Goal: Information Seeking & Learning: Learn about a topic

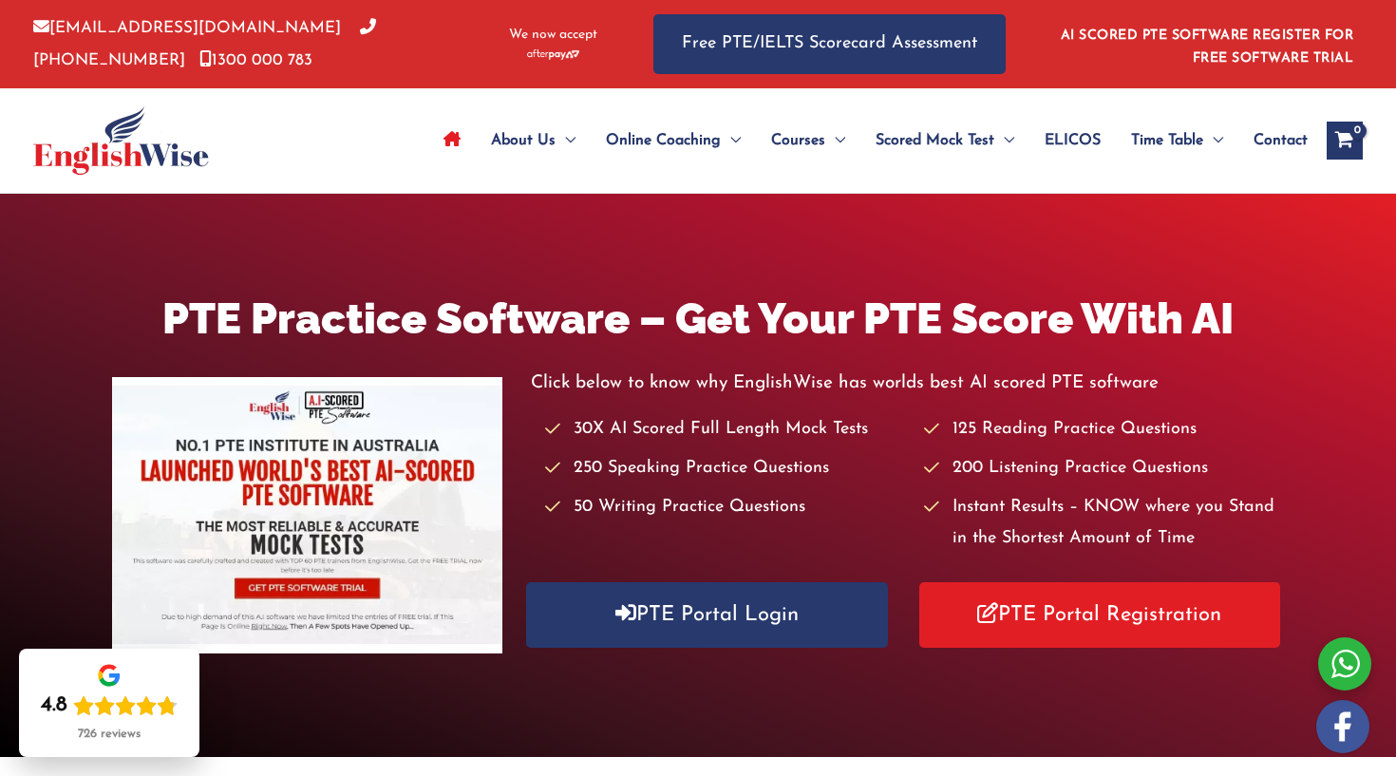
click at [428, 133] on link "Site Navigation: Main Menu" at bounding box center [451, 140] width 47 height 66
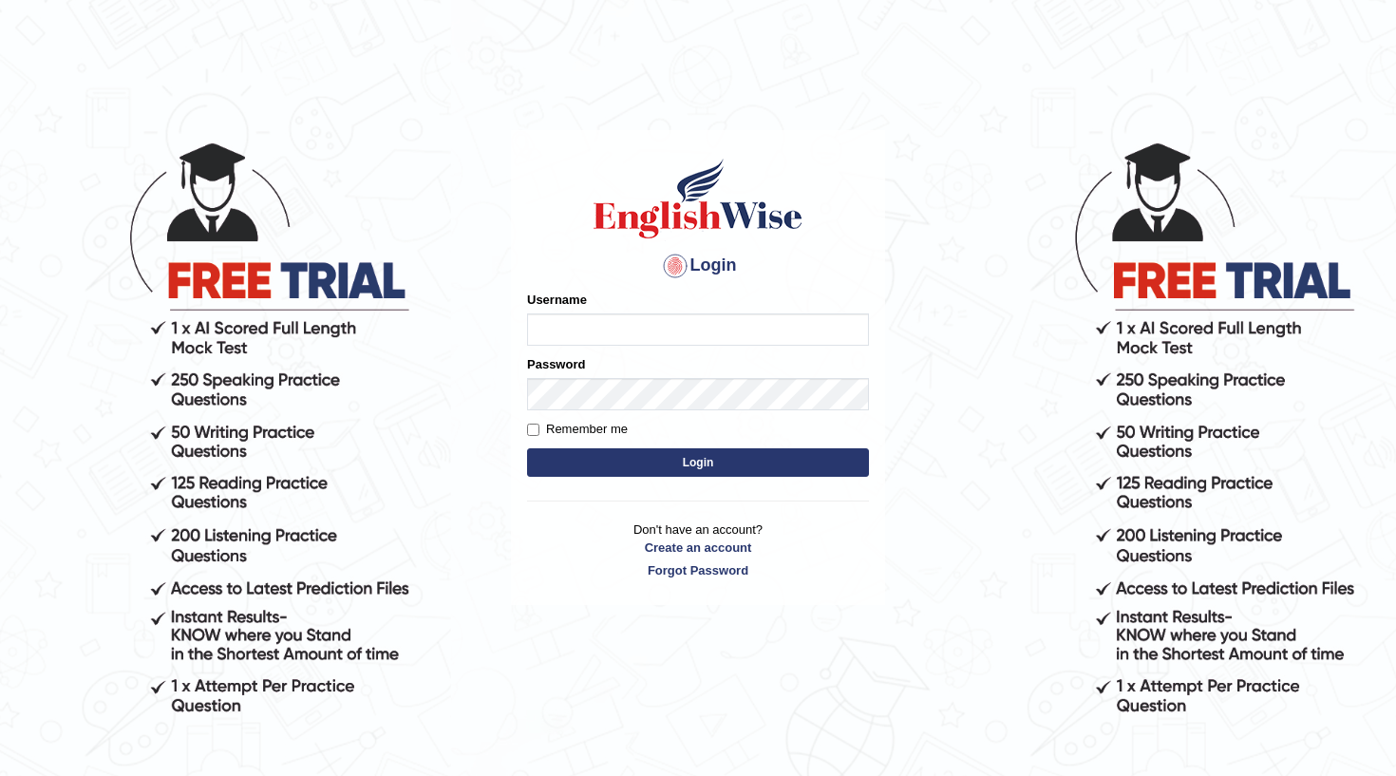
type input "r"
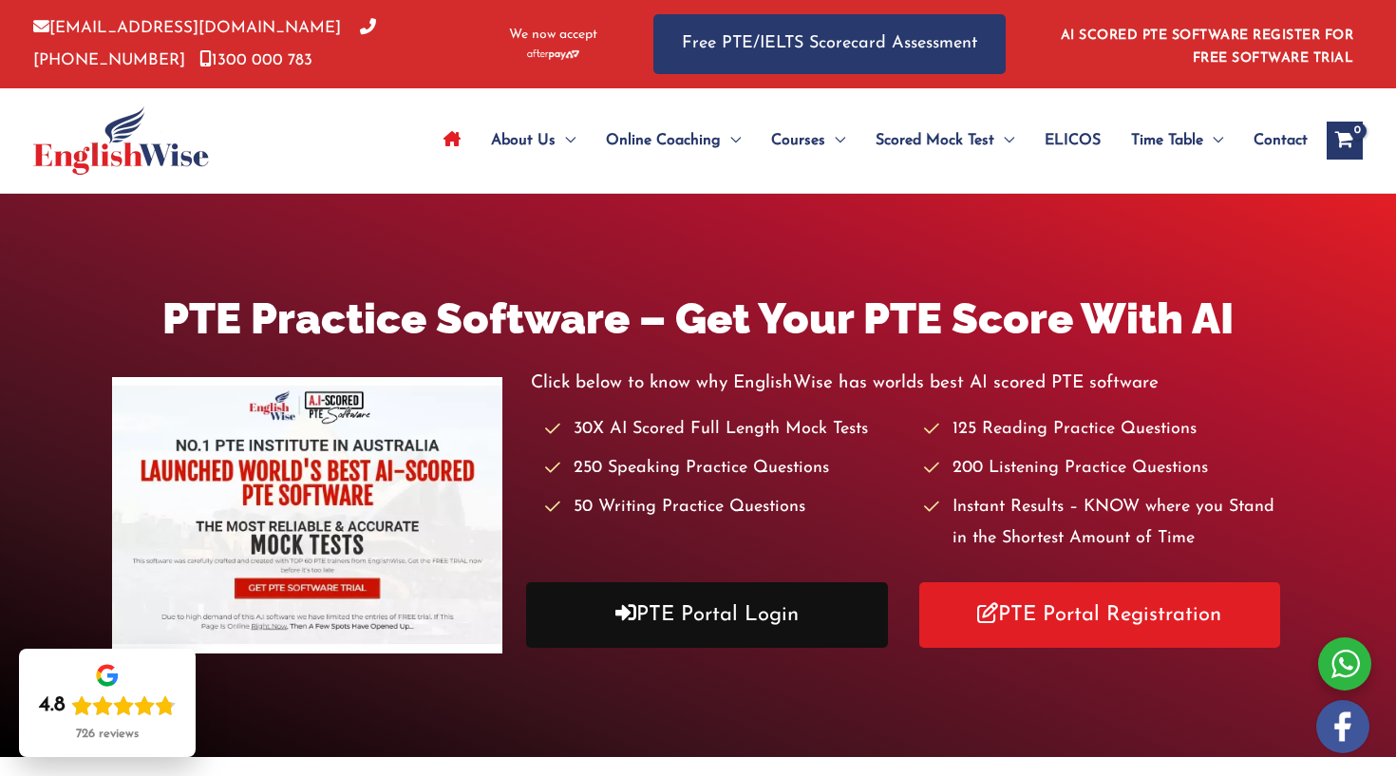
click at [685, 622] on link "PTE Portal Login" at bounding box center [707, 615] width 362 height 66
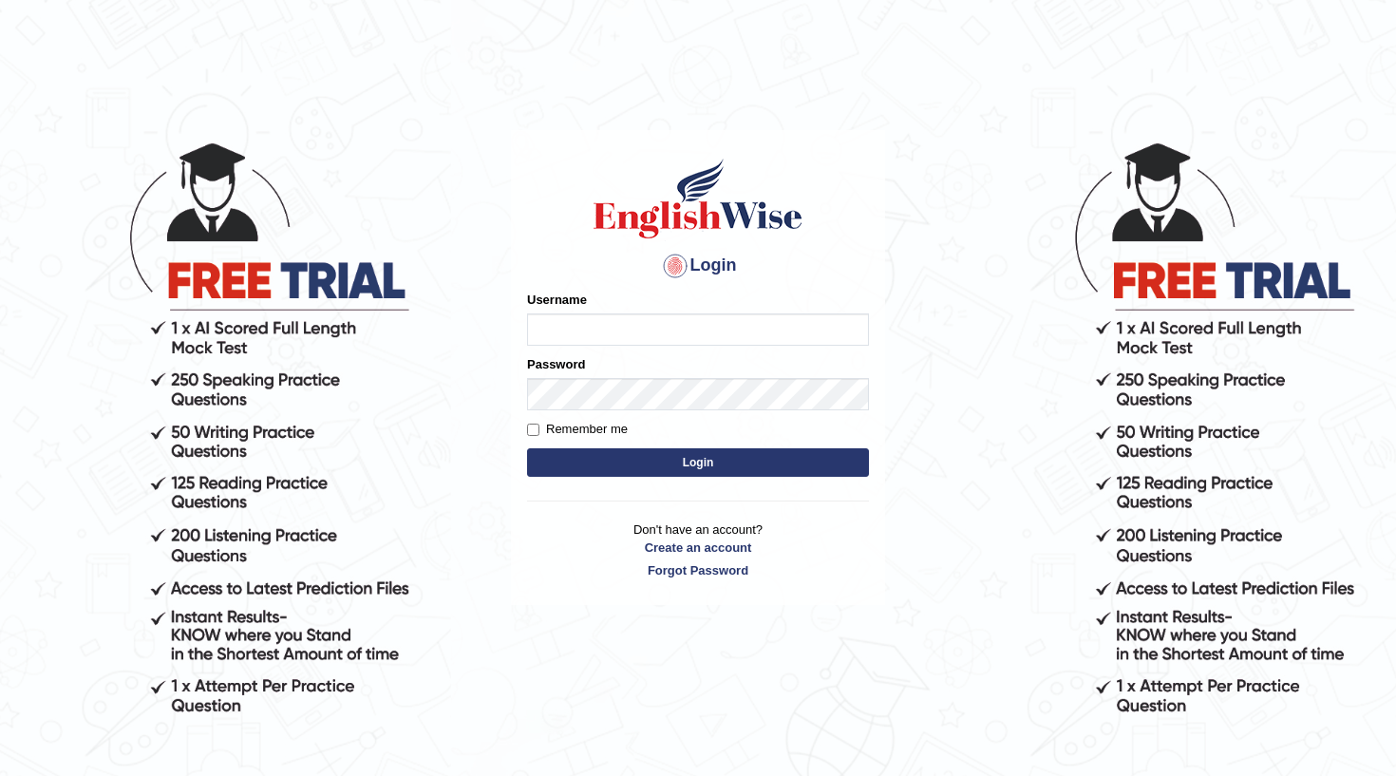
click at [590, 334] on input "Username" at bounding box center [698, 329] width 342 height 32
type input "Rhea_rw"
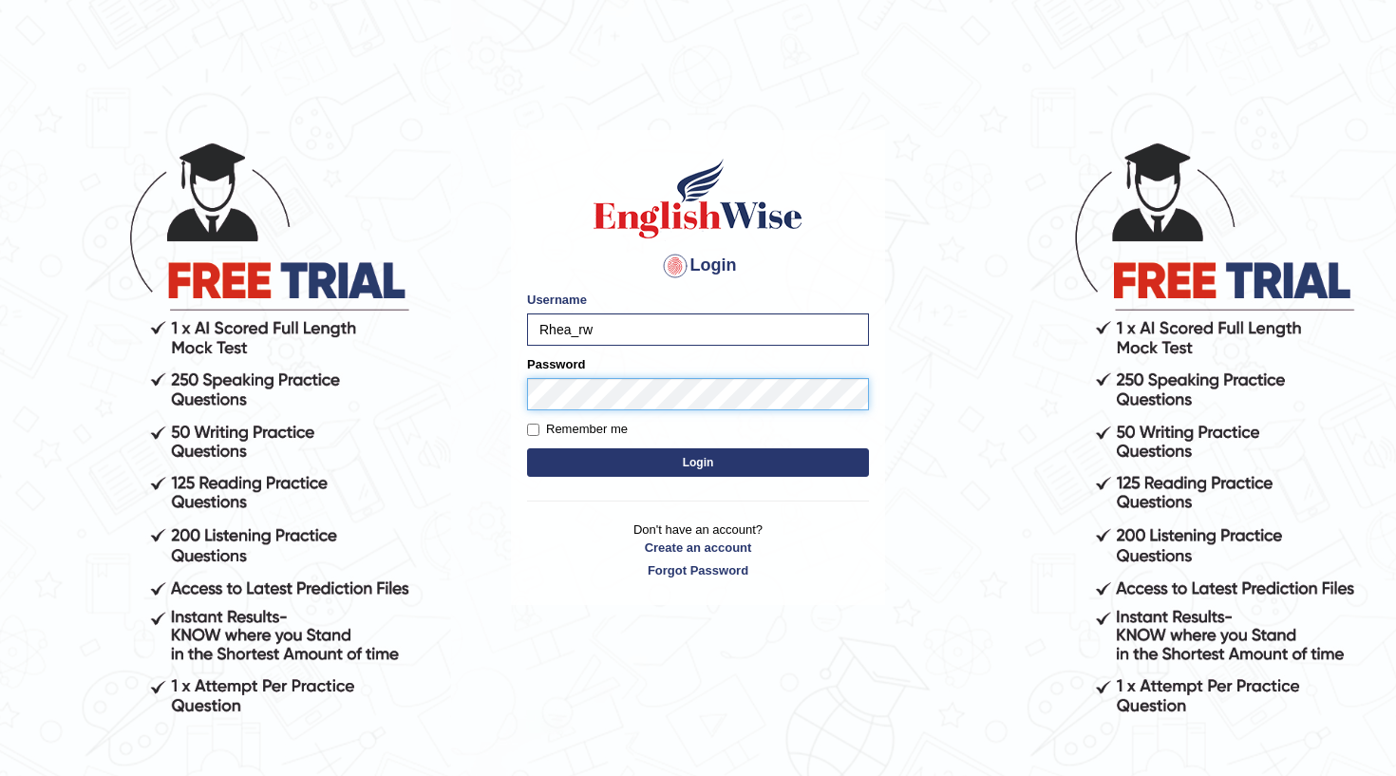
click at [698, 462] on button "Login" at bounding box center [698, 462] width 342 height 28
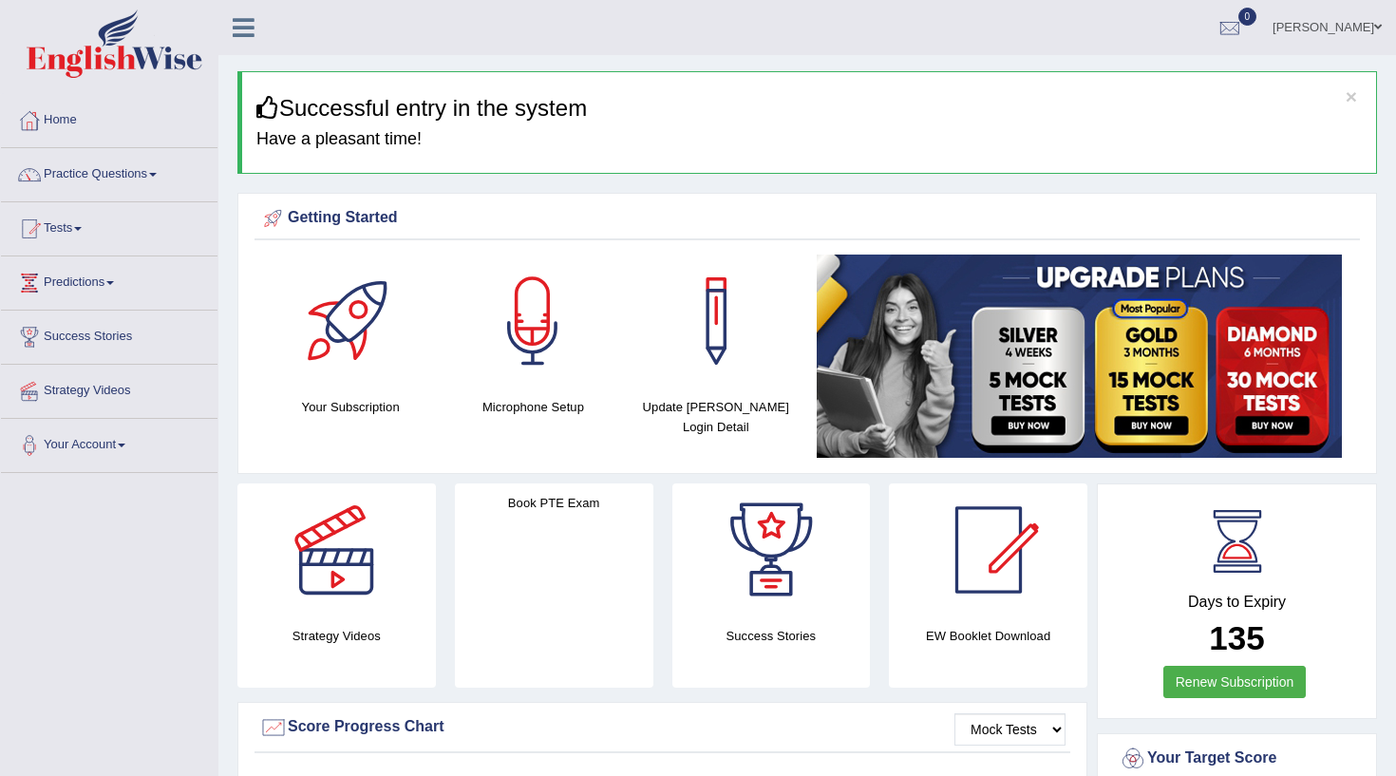
scroll to position [1, 0]
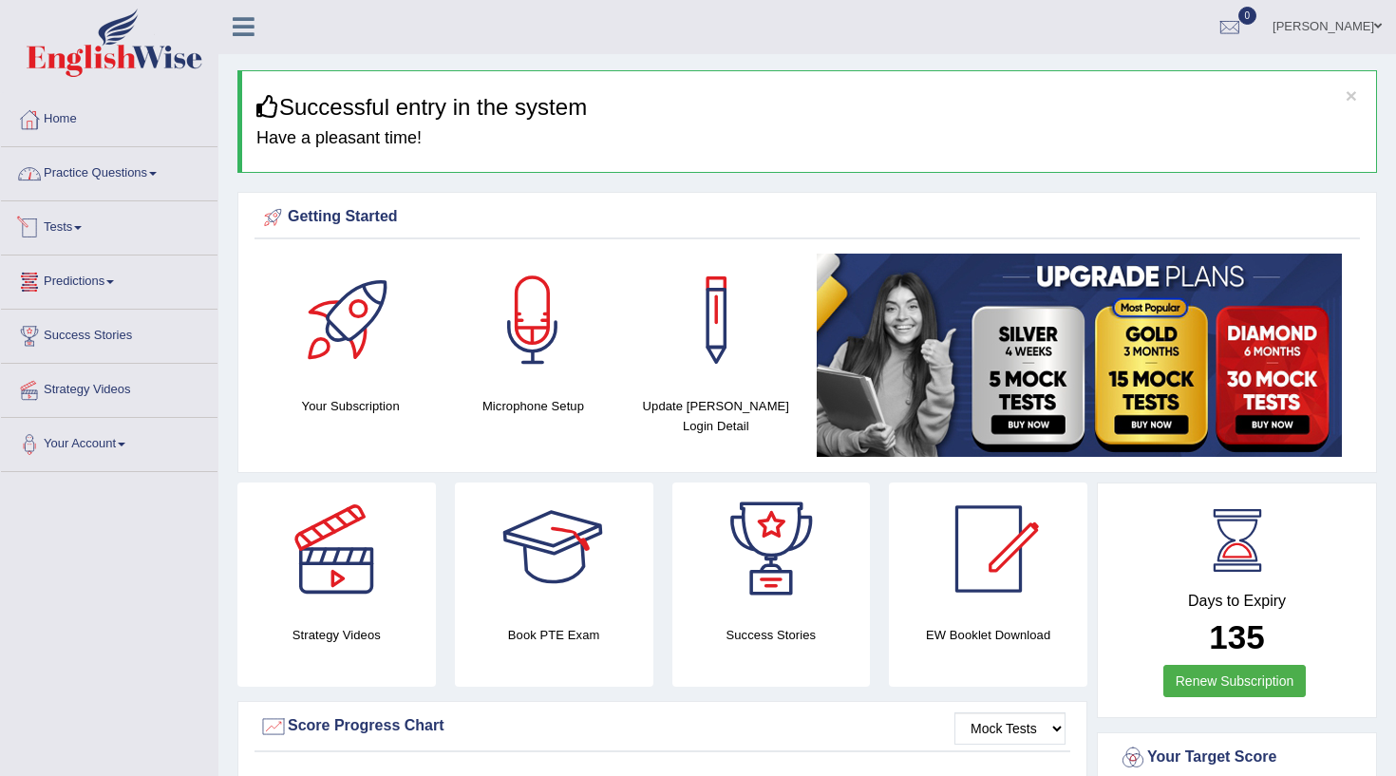
click at [160, 185] on link "Practice Questions" at bounding box center [109, 170] width 217 height 47
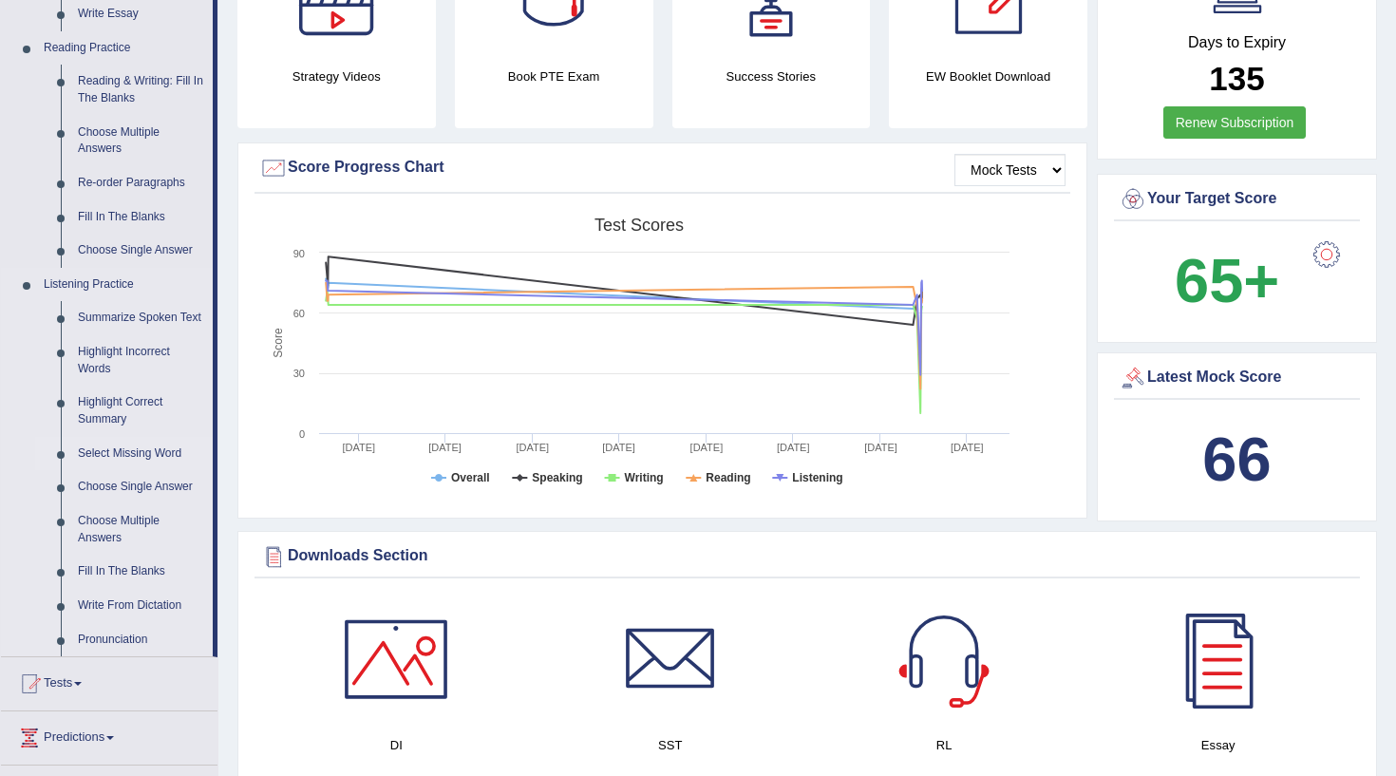
scroll to position [574, 0]
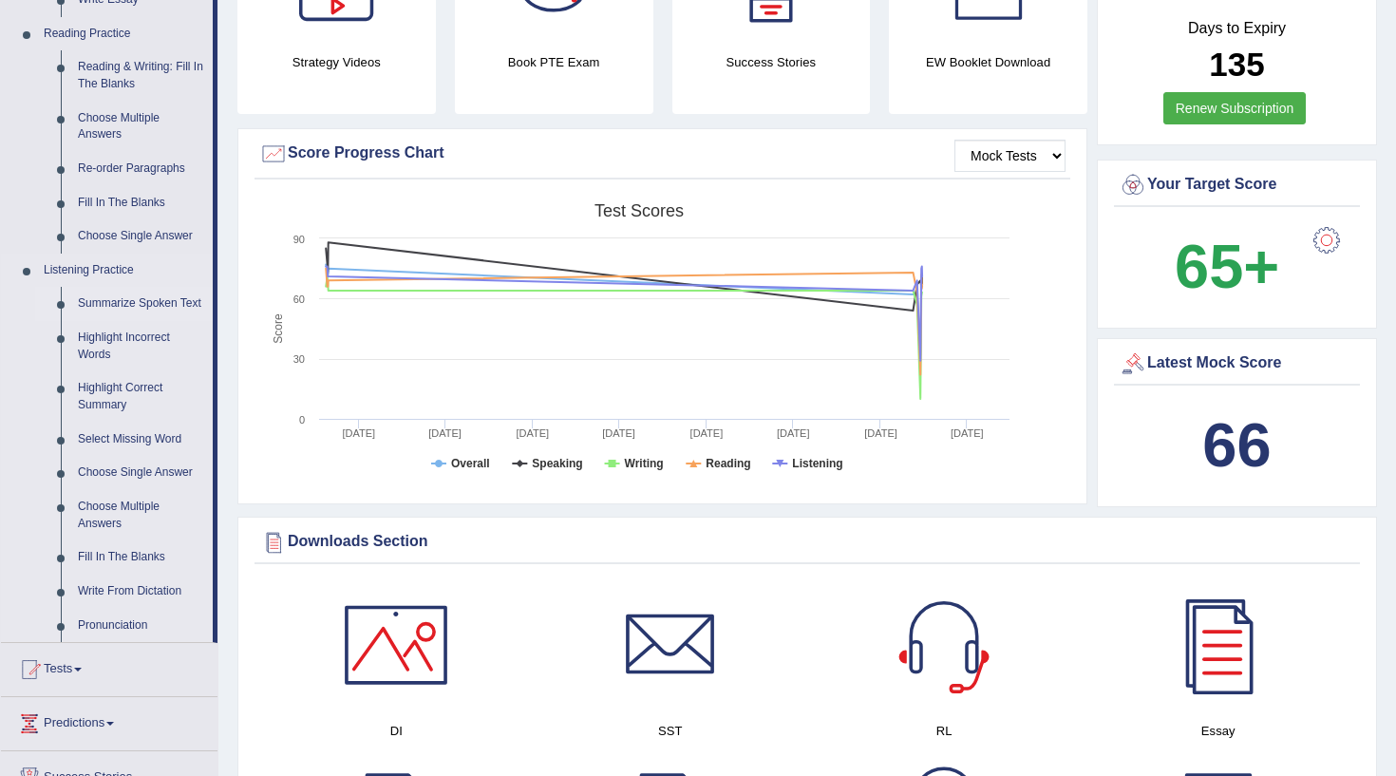
click at [91, 304] on link "Summarize Spoken Text" at bounding box center [140, 304] width 143 height 34
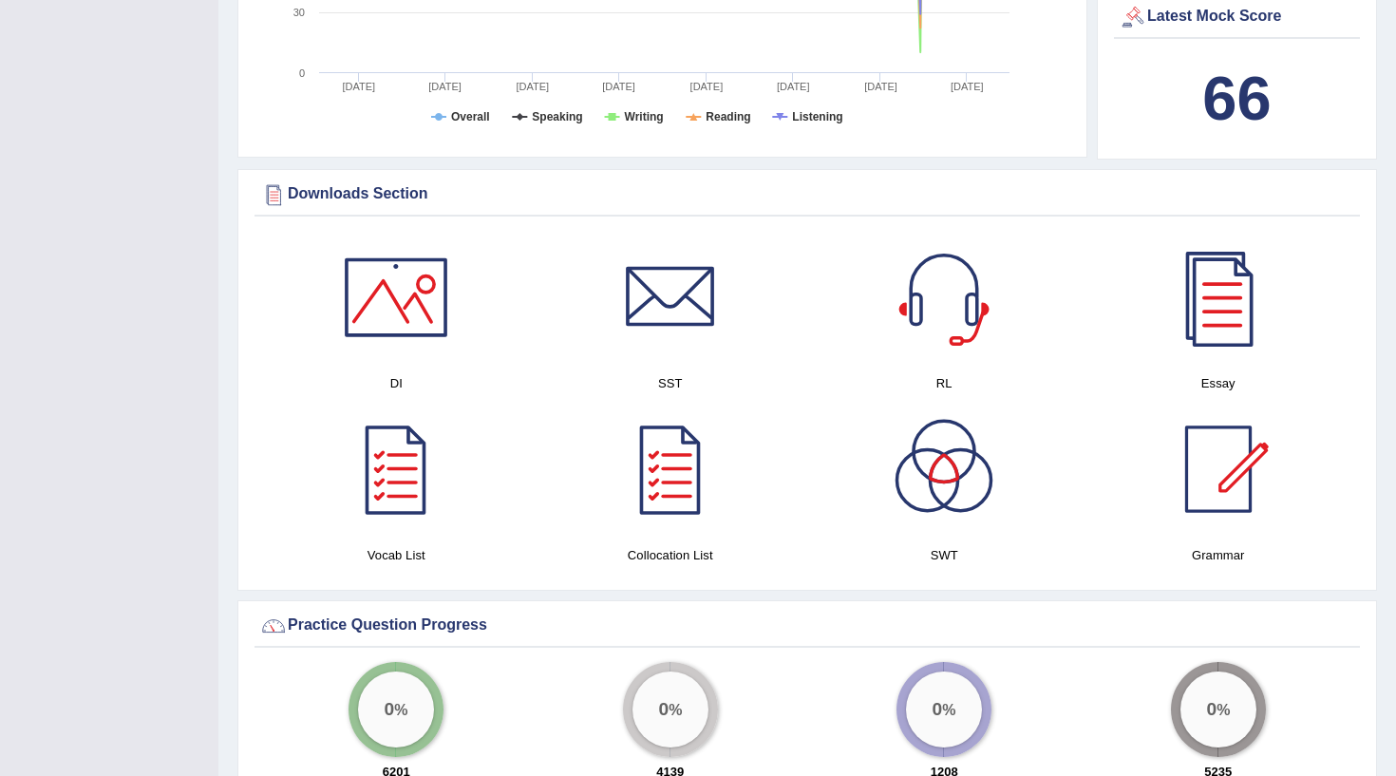
scroll to position [801, 0]
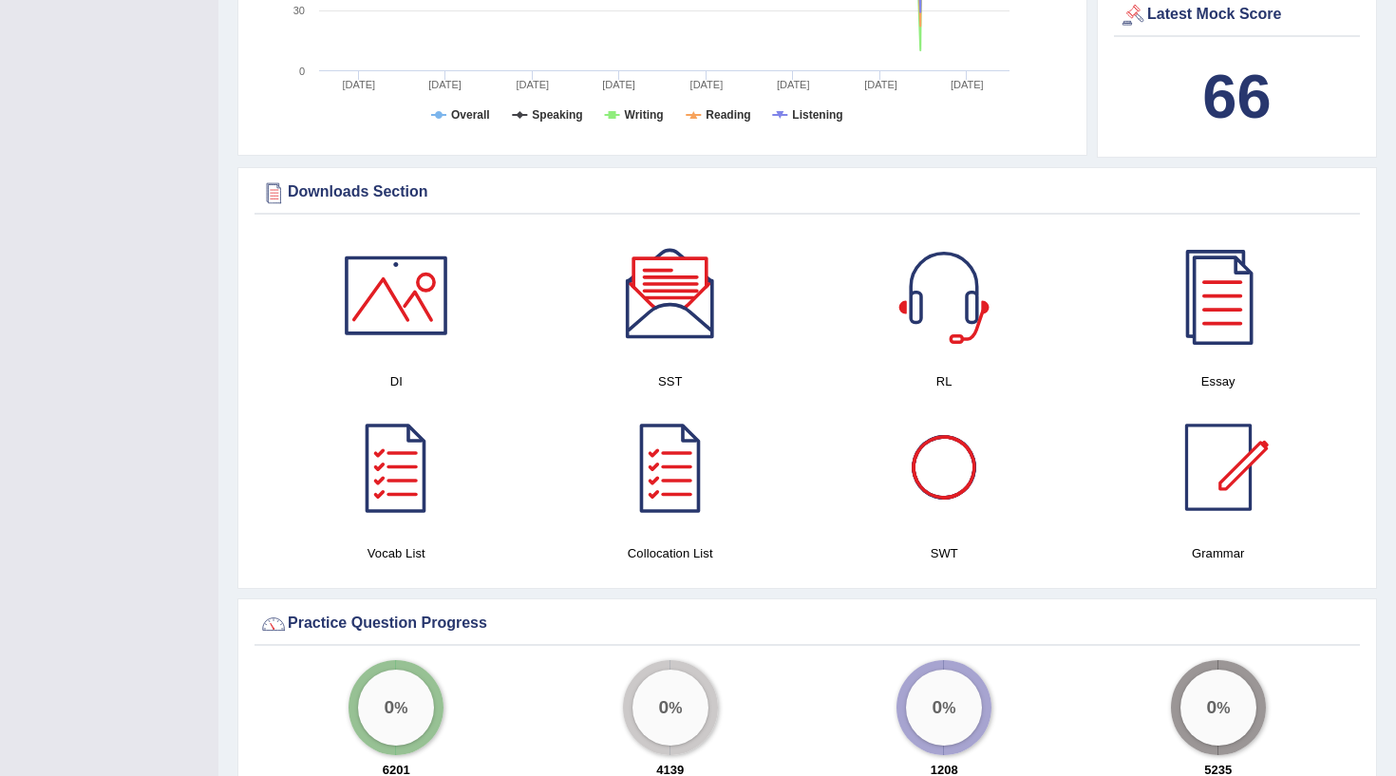
click at [958, 499] on div at bounding box center [943, 467] width 133 height 133
click at [673, 311] on div at bounding box center [670, 295] width 133 height 133
click at [438, 343] on div at bounding box center [396, 295] width 133 height 133
click at [1228, 317] on div at bounding box center [1218, 295] width 133 height 133
click at [961, 484] on div at bounding box center [943, 467] width 133 height 133
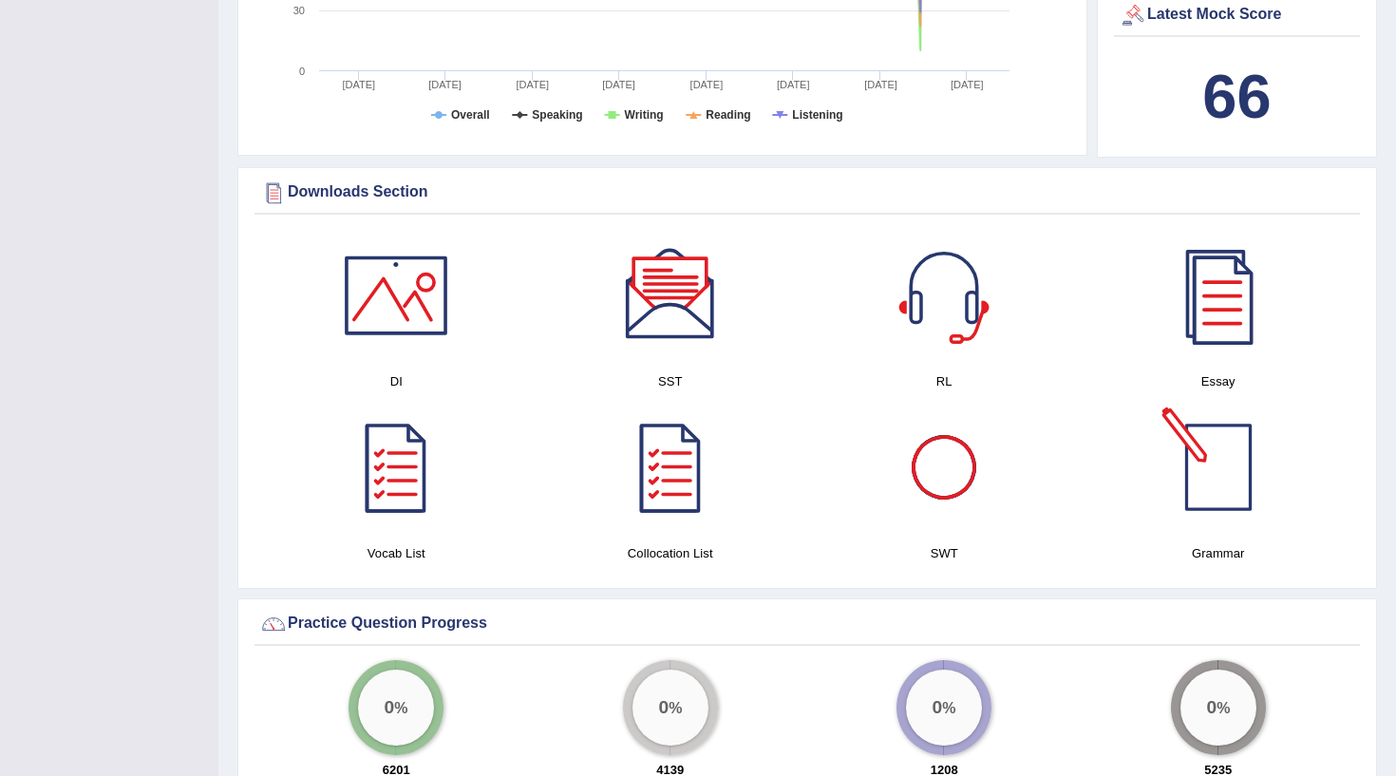
click at [1218, 499] on div at bounding box center [1218, 467] width 133 height 133
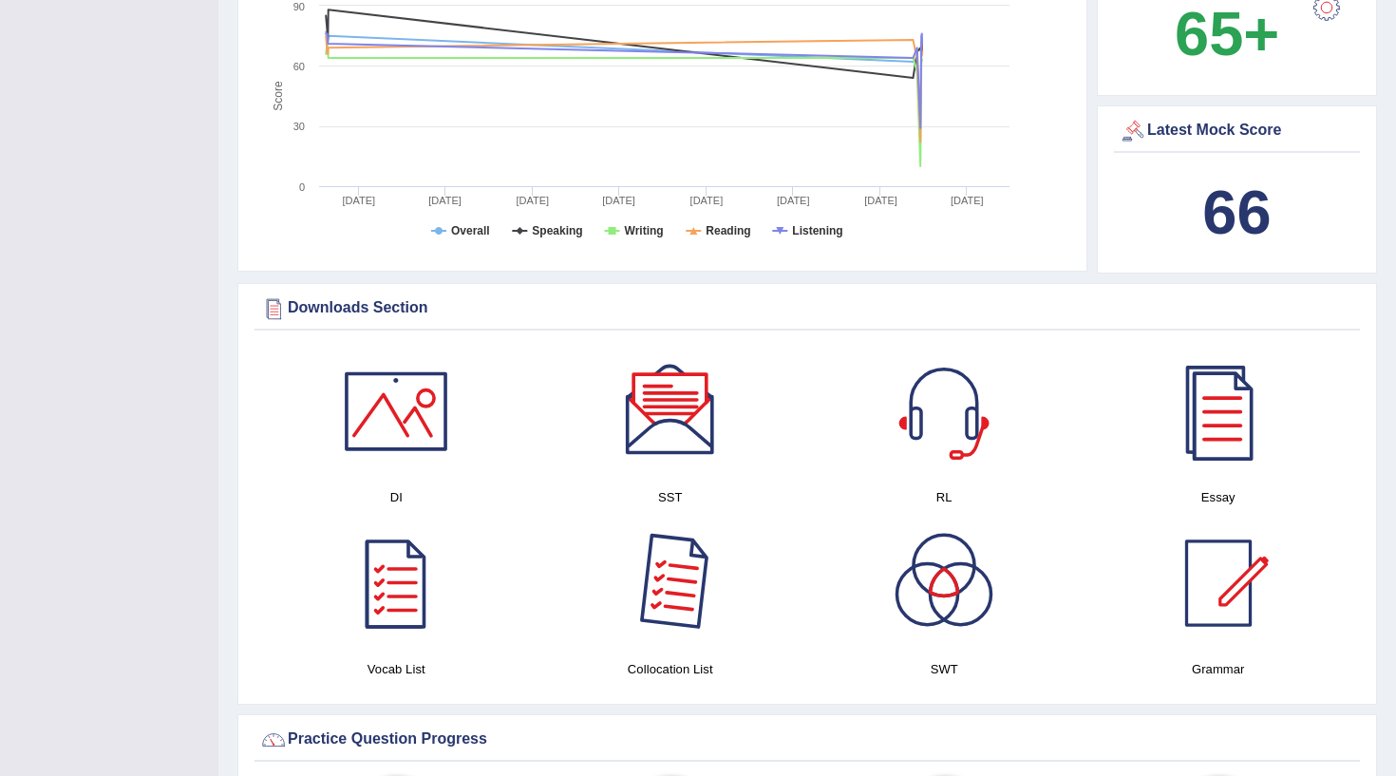
scroll to position [684, 0]
click at [391, 419] on div at bounding box center [396, 412] width 133 height 133
click at [399, 595] on div at bounding box center [396, 584] width 133 height 133
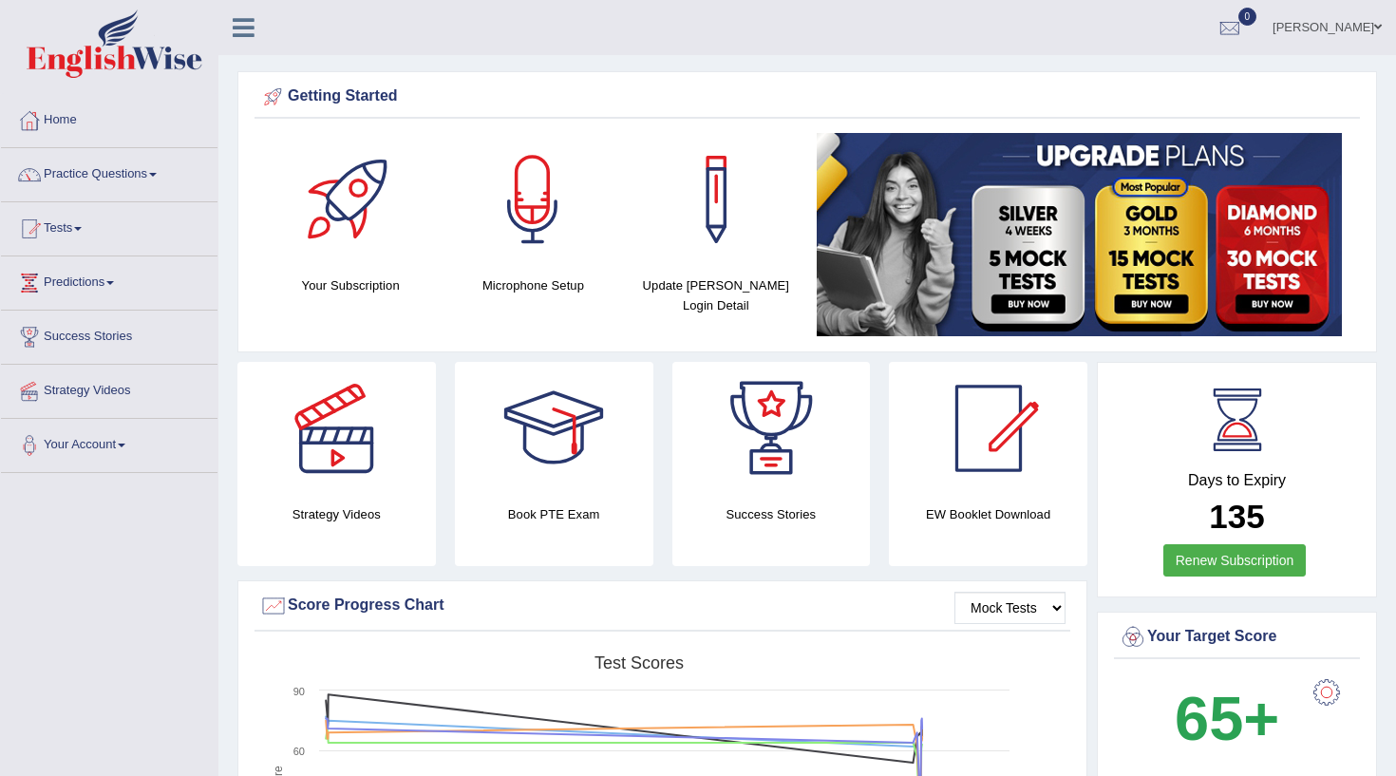
scroll to position [0, 0]
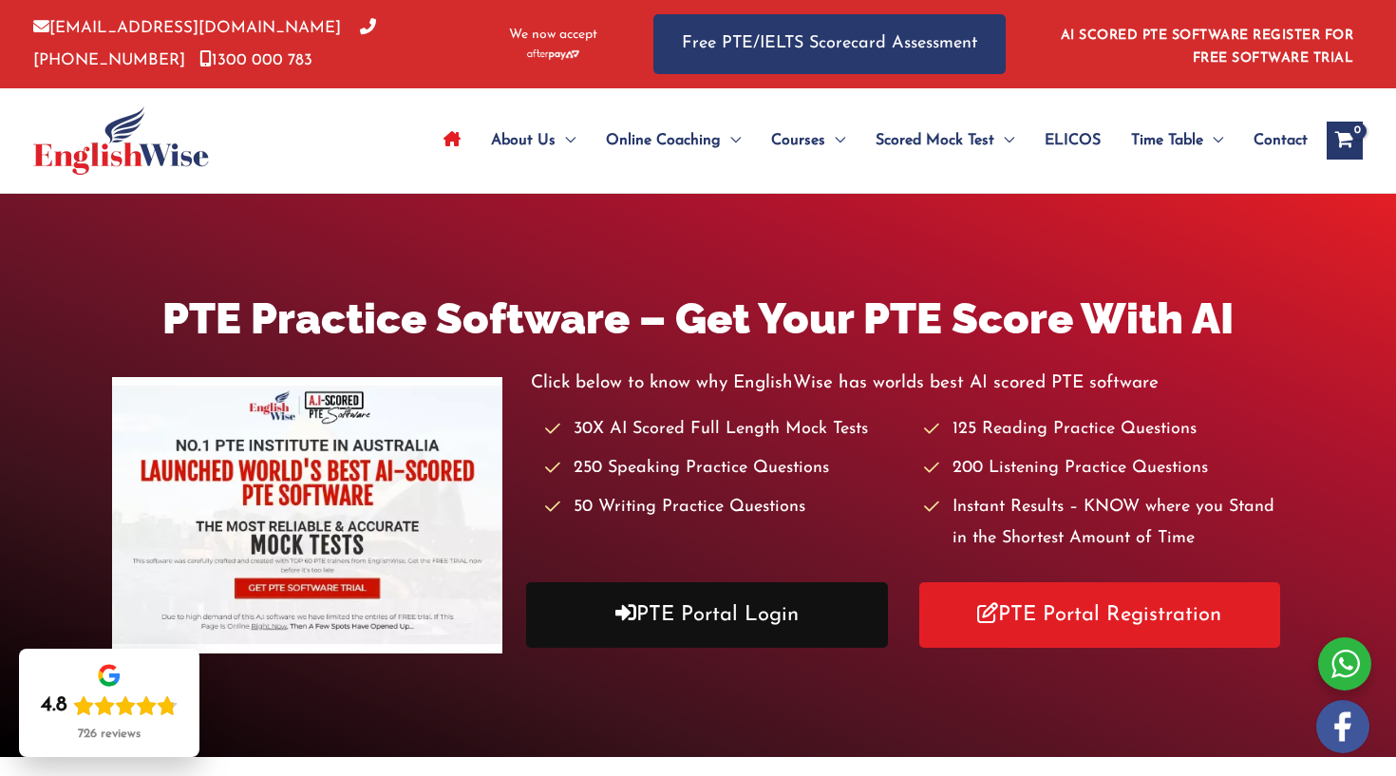
click at [717, 635] on link "PTE Portal Login" at bounding box center [707, 615] width 362 height 66
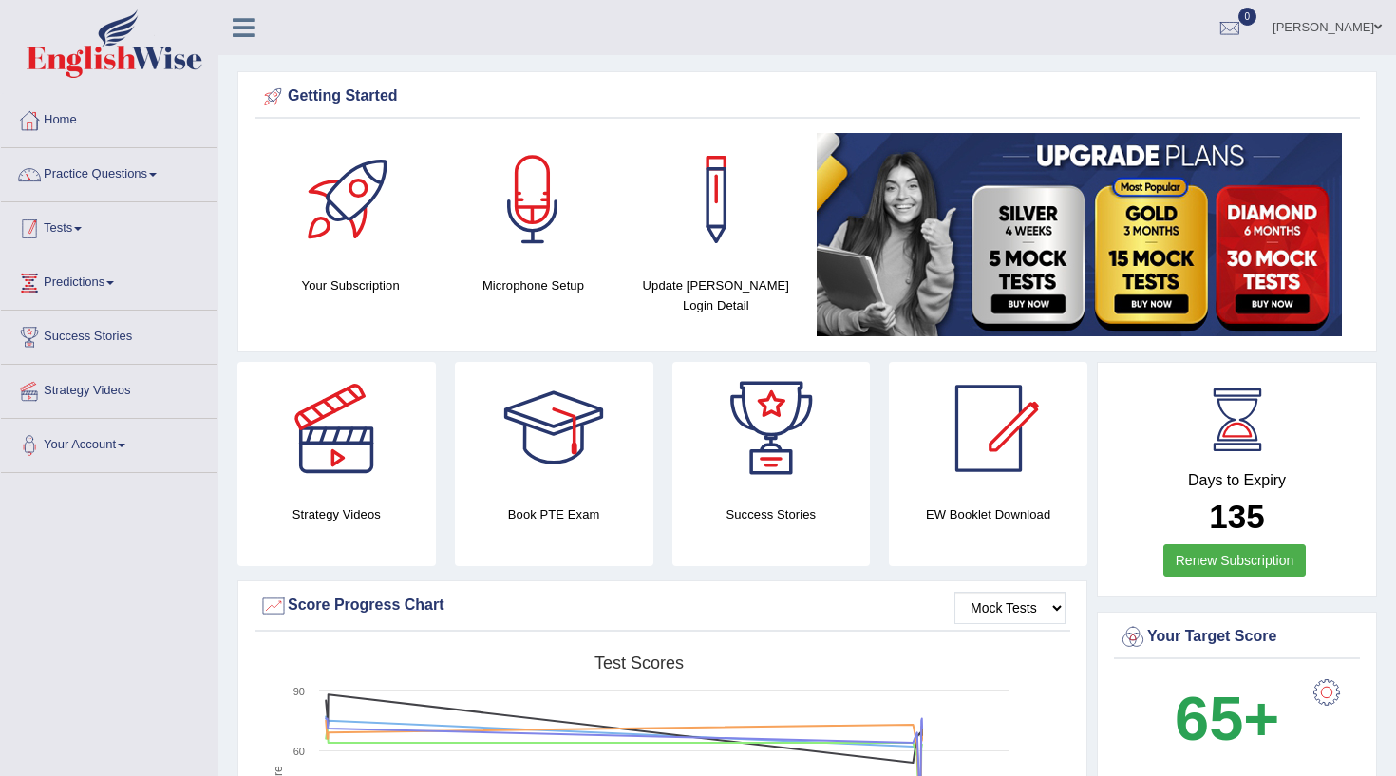
click at [82, 230] on span at bounding box center [78, 229] width 8 height 4
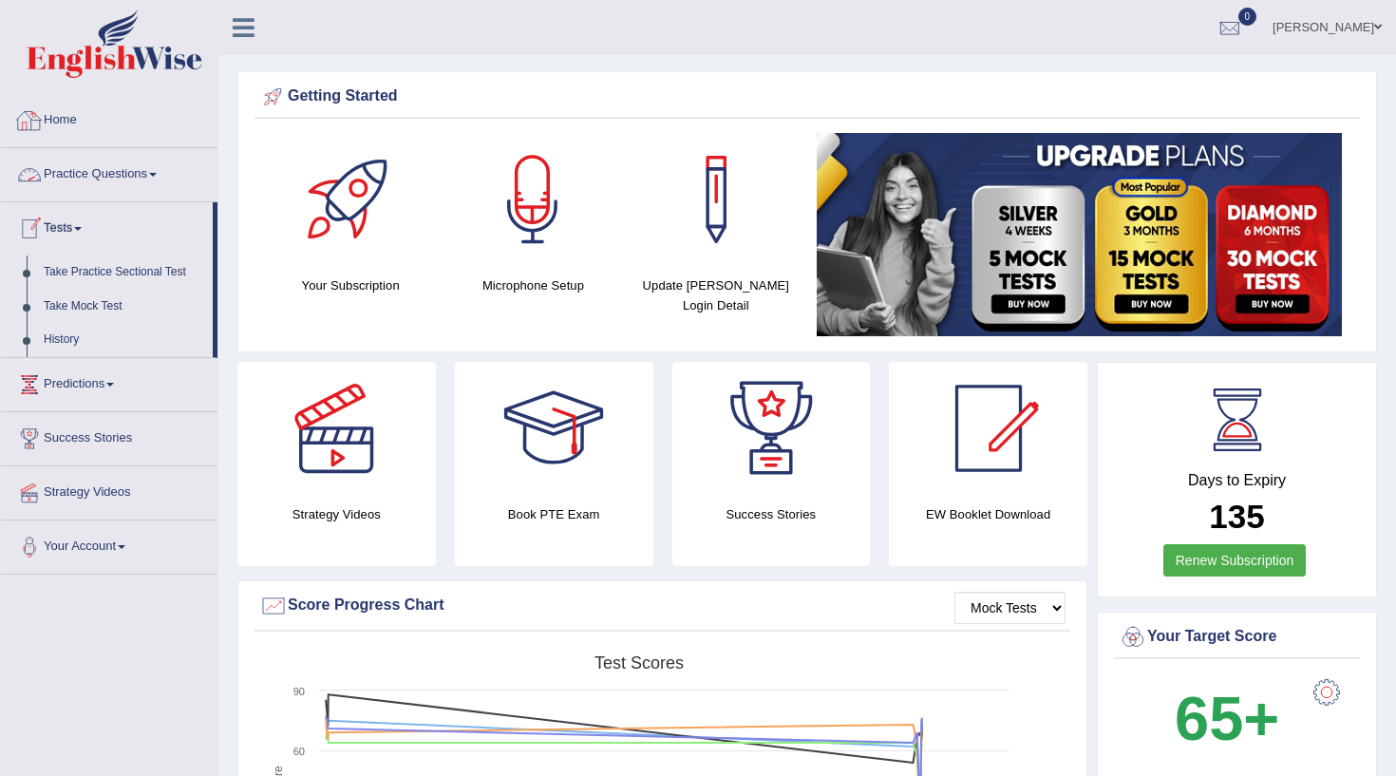
click at [82, 179] on link "Practice Questions" at bounding box center [109, 171] width 217 height 47
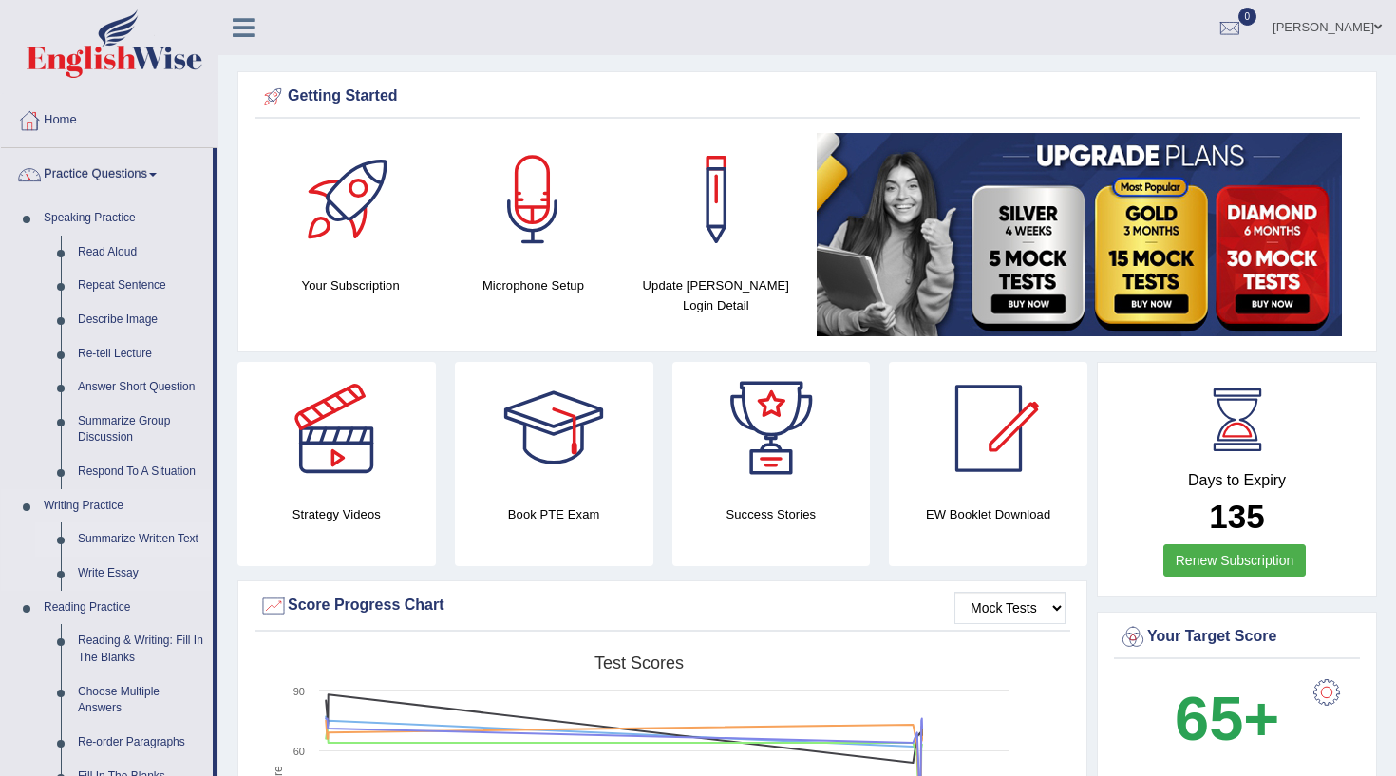
click at [131, 526] on link "Summarize Written Text" at bounding box center [140, 539] width 143 height 34
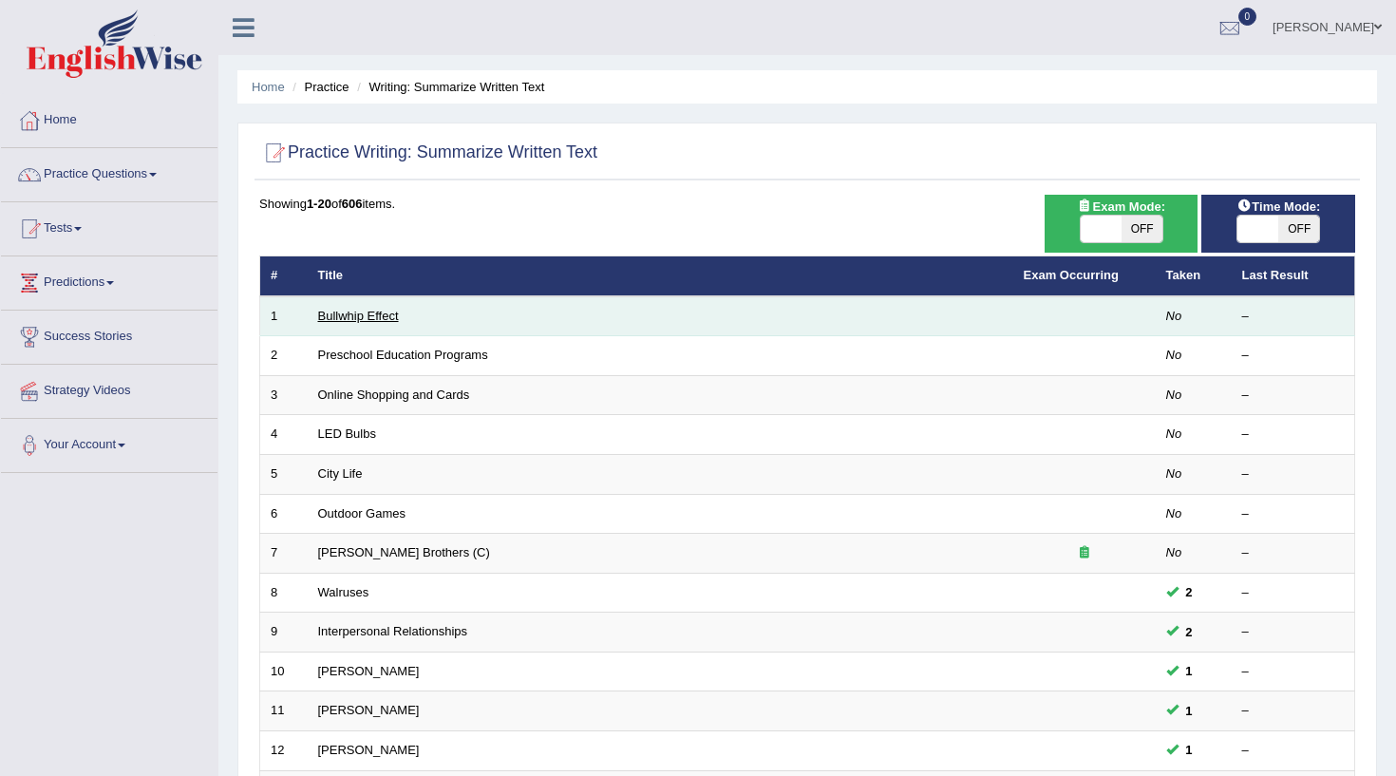
click at [356, 321] on link "Bullwhip Effect" at bounding box center [358, 316] width 81 height 14
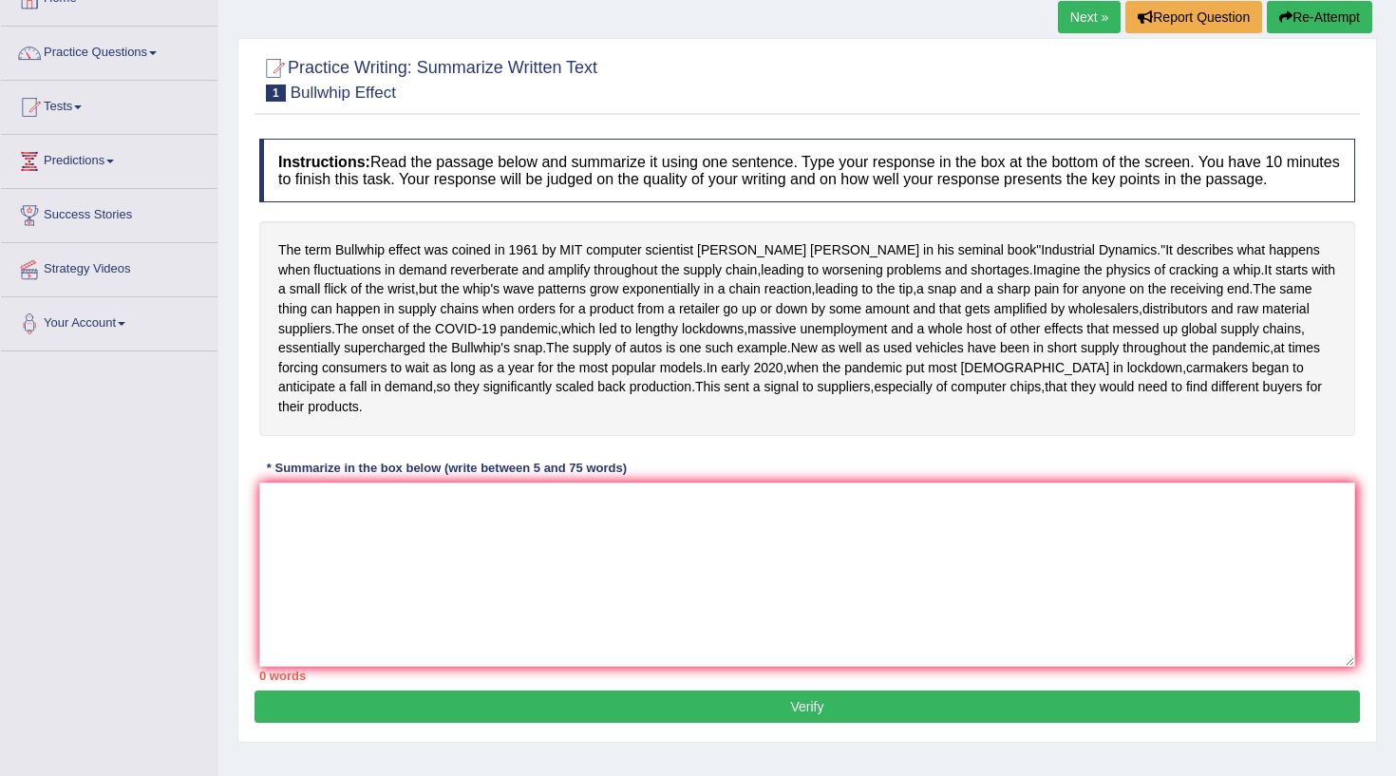
scroll to position [120, 0]
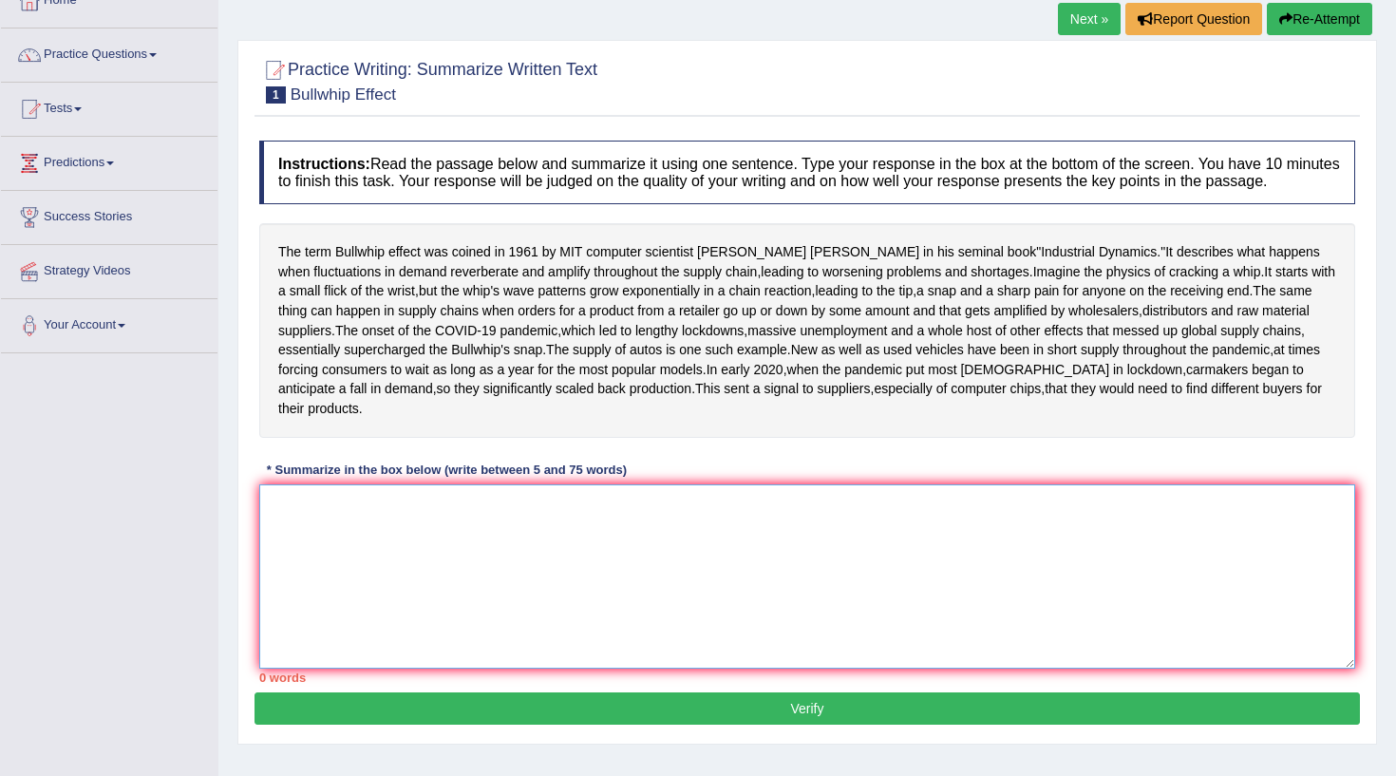
click at [335, 607] on textarea at bounding box center [807, 576] width 1096 height 184
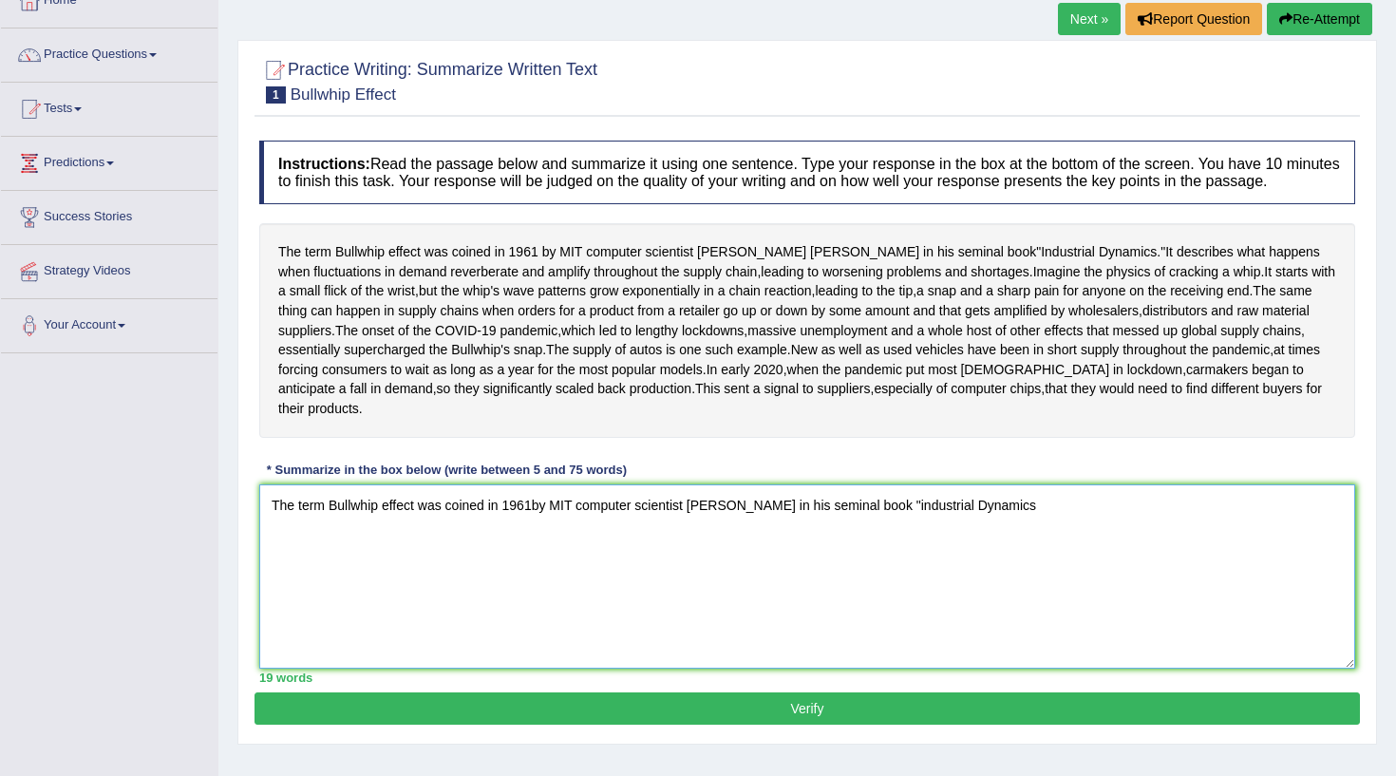
click at [900, 590] on textarea "The term Bullwhip effect was coined in 1961by MIT computer scientist [PERSON_NA…" at bounding box center [807, 576] width 1096 height 184
click at [1020, 590] on textarea "The term Bullwhip effect was coined in 1961by MIT computer scientist Jay Forres…" at bounding box center [807, 576] width 1096 height 184
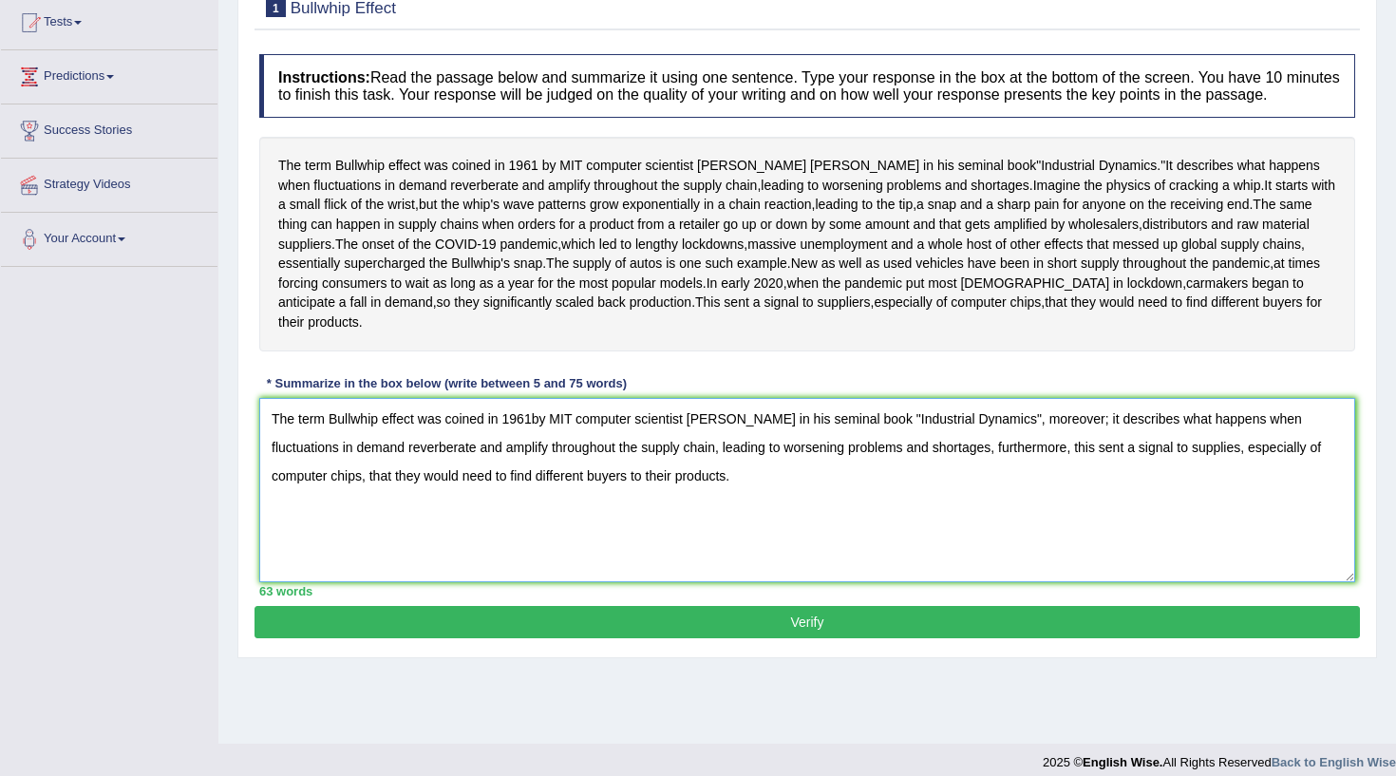
scroll to position [220, 0]
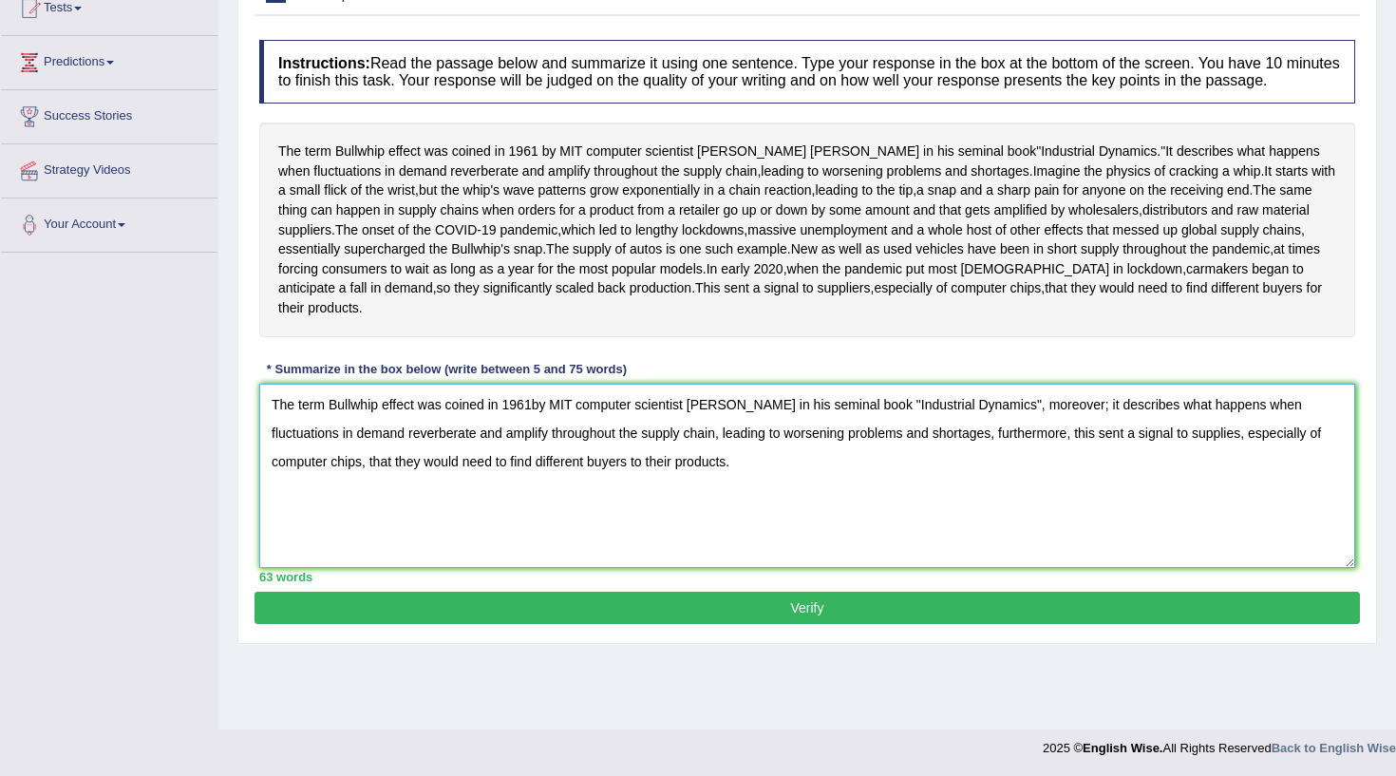
type textarea "The term Bullwhip effect was coined in 1961by MIT computer scientist Jay Forres…"
click at [925, 624] on button "Verify" at bounding box center [807, 608] width 1105 height 32
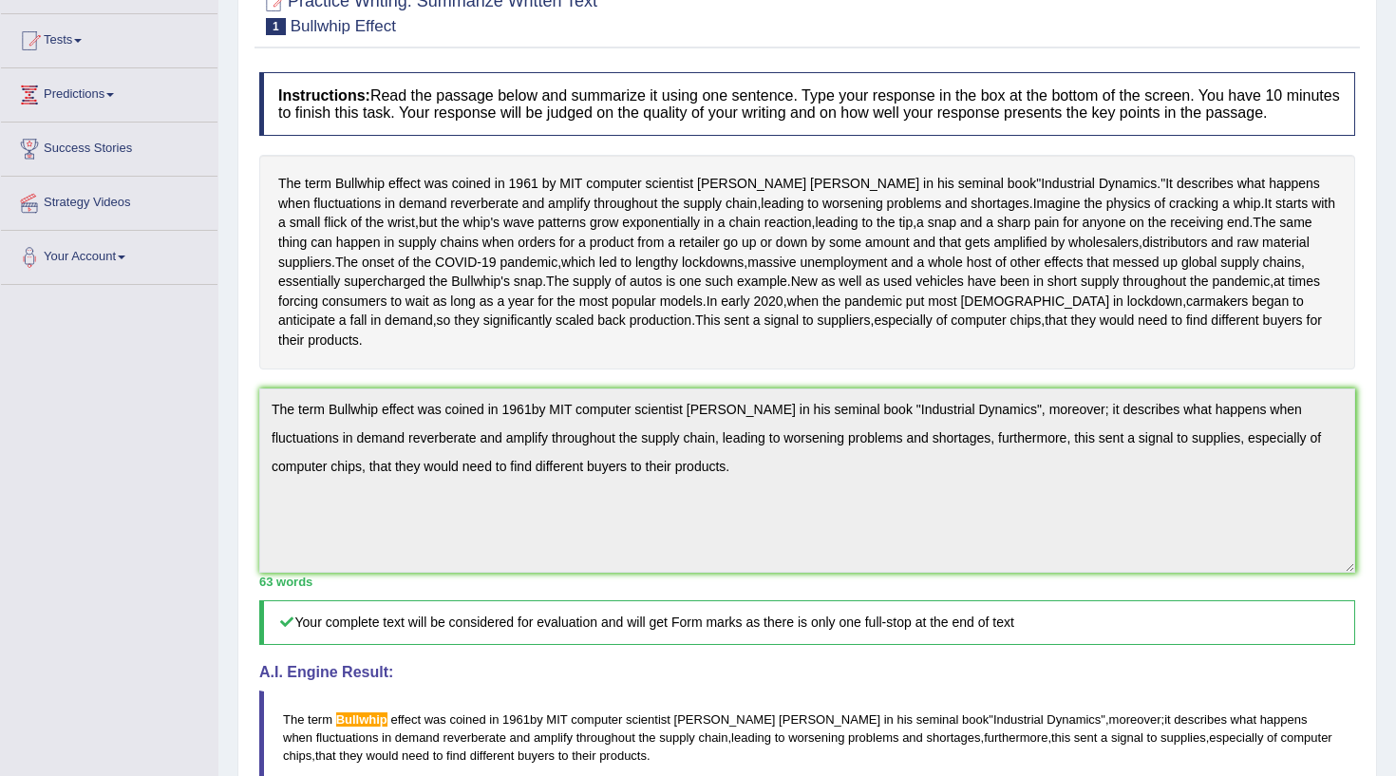
scroll to position [182, 0]
